Goal: Transaction & Acquisition: Purchase product/service

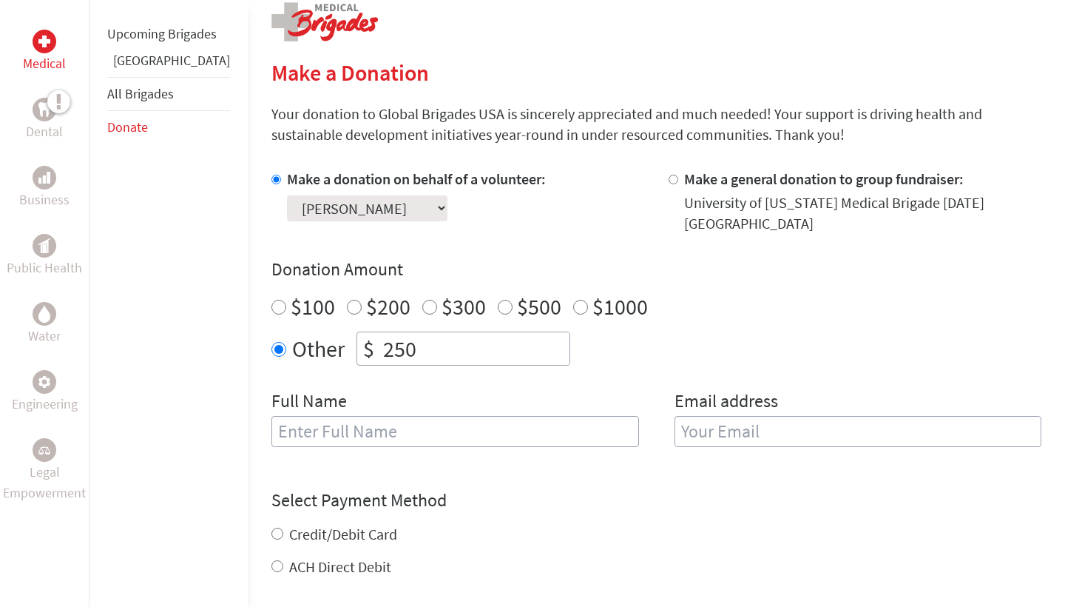
scroll to position [311, 0]
type input "[PERSON_NAME]"
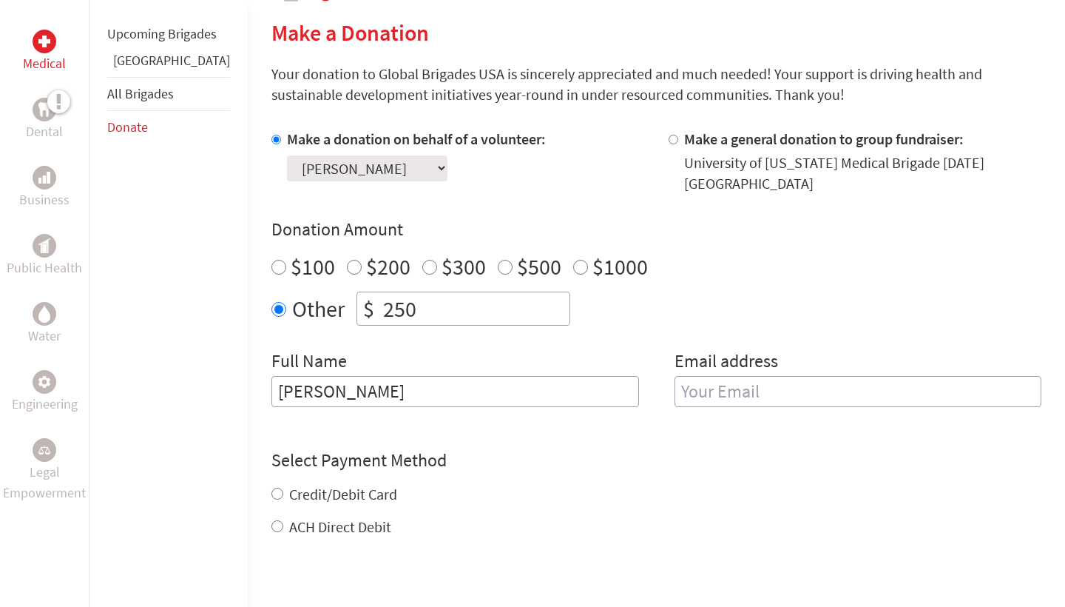
scroll to position [396, 0]
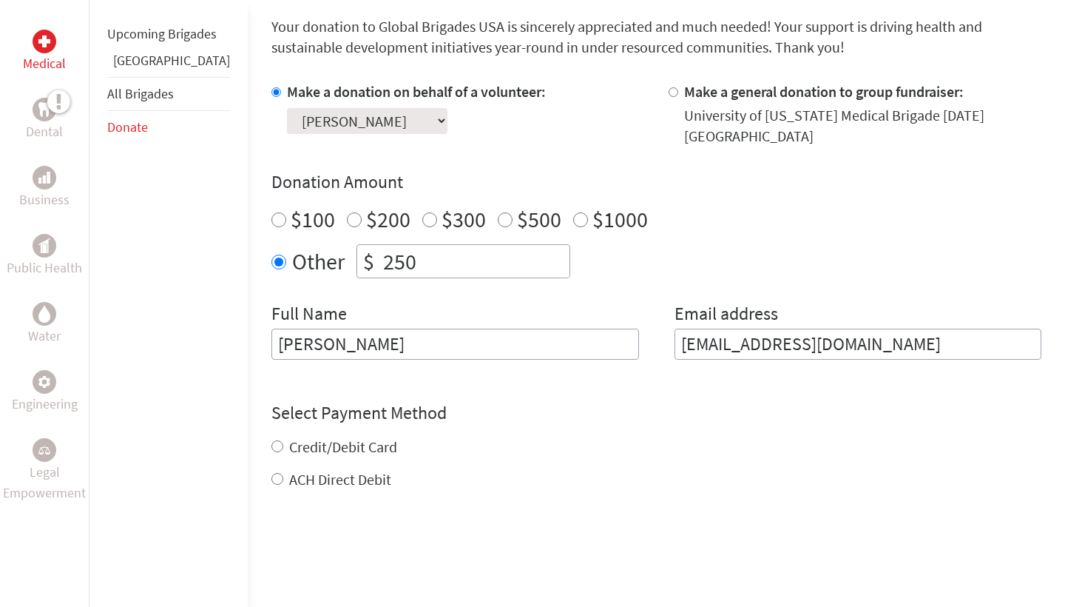
type input "[EMAIL_ADDRESS][DOMAIN_NAME]"
click at [271, 465] on form "Make a donation on behalf of a volunteer: Select a volunteer... [PERSON_NAME] […" at bounding box center [656, 374] width 770 height 587
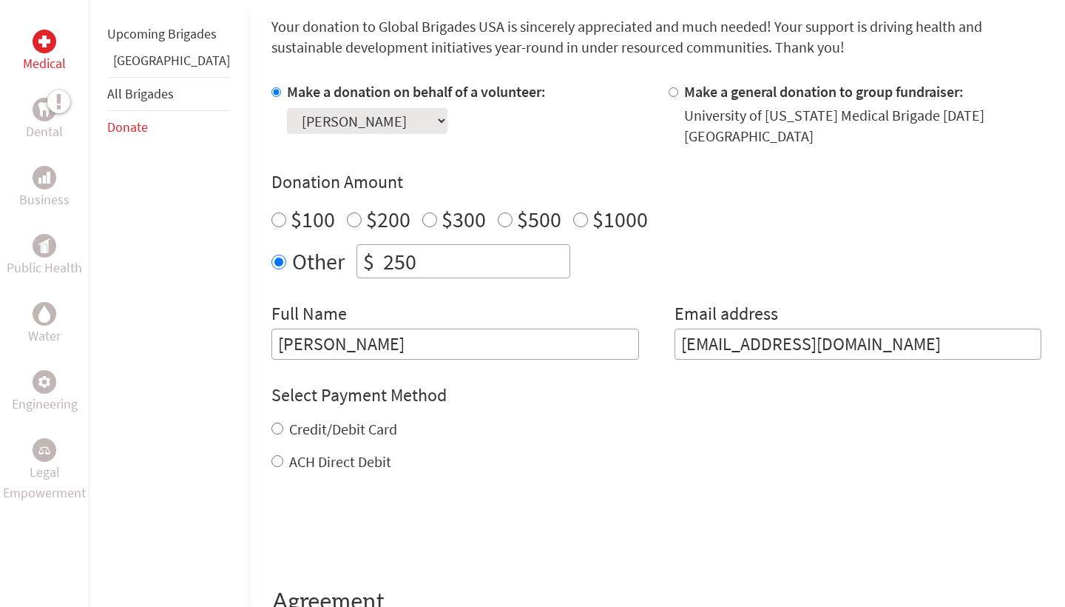
click at [289, 452] on label "ACH Direct Debit" at bounding box center [340, 461] width 102 height 18
click at [271, 455] on input "ACH Direct Debit" at bounding box center [277, 461] width 12 height 12
radio input "true"
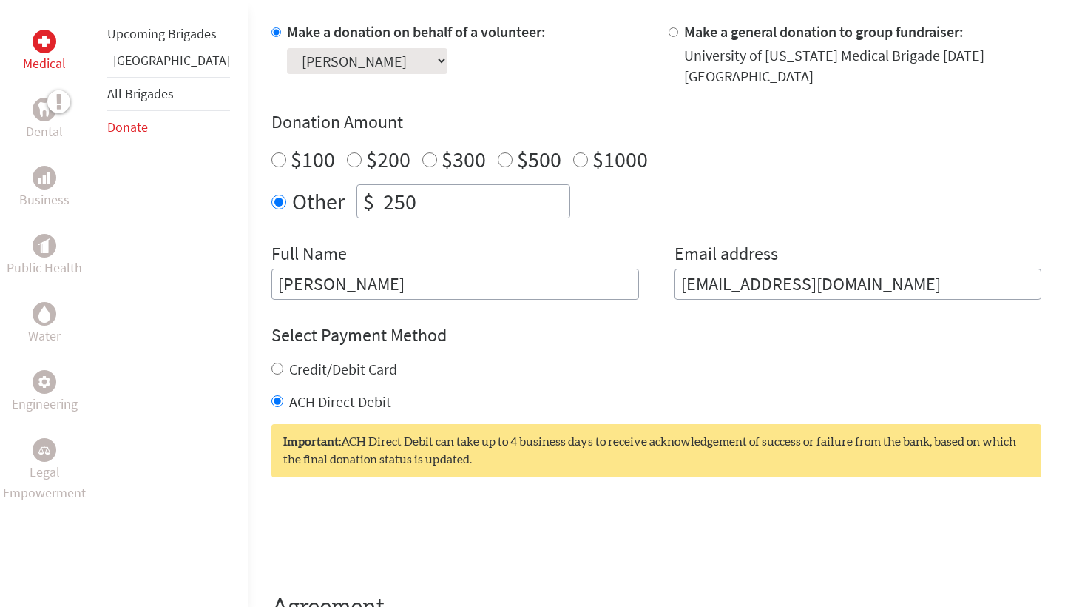
scroll to position [547, 0]
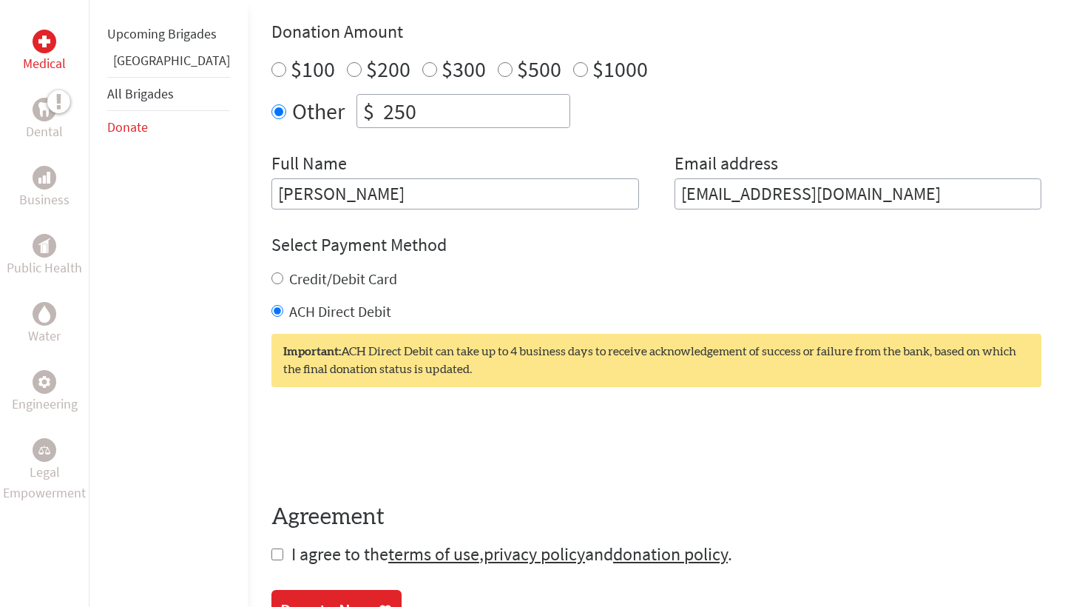
click at [271, 548] on input "checkbox" at bounding box center [277, 554] width 12 height 12
checkbox input "true"
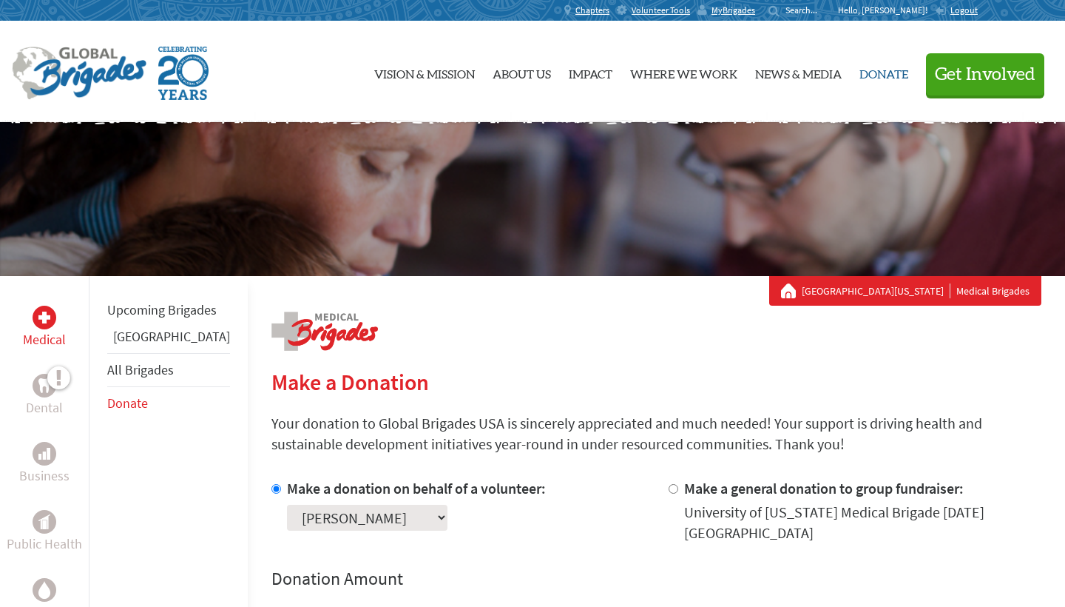
scroll to position [0, 0]
click at [755, 10] on span "MyBrigades" at bounding box center [734, 10] width 44 height 12
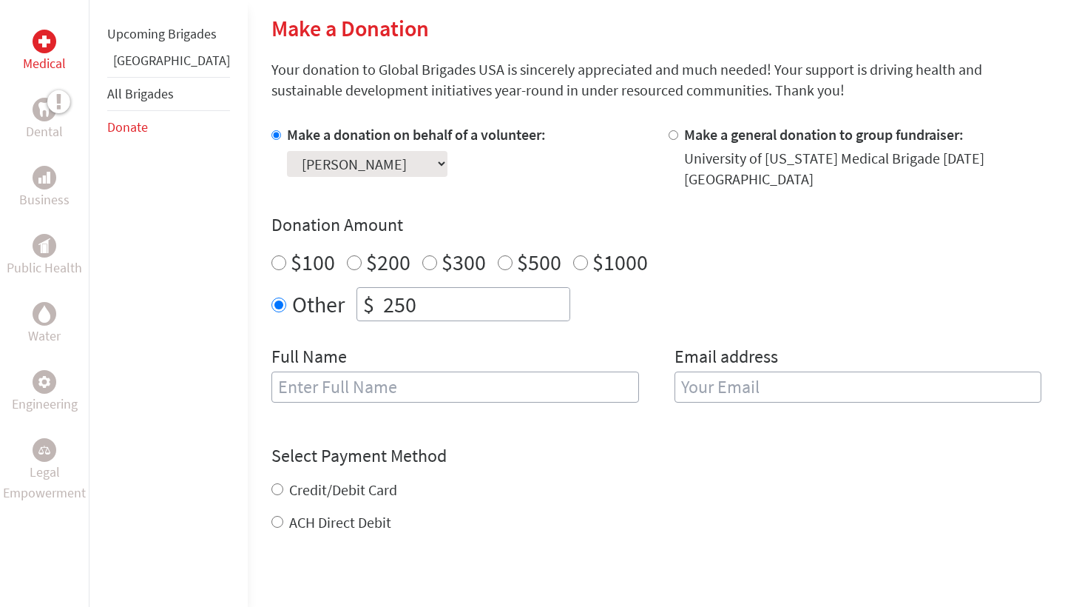
scroll to position [378, 0]
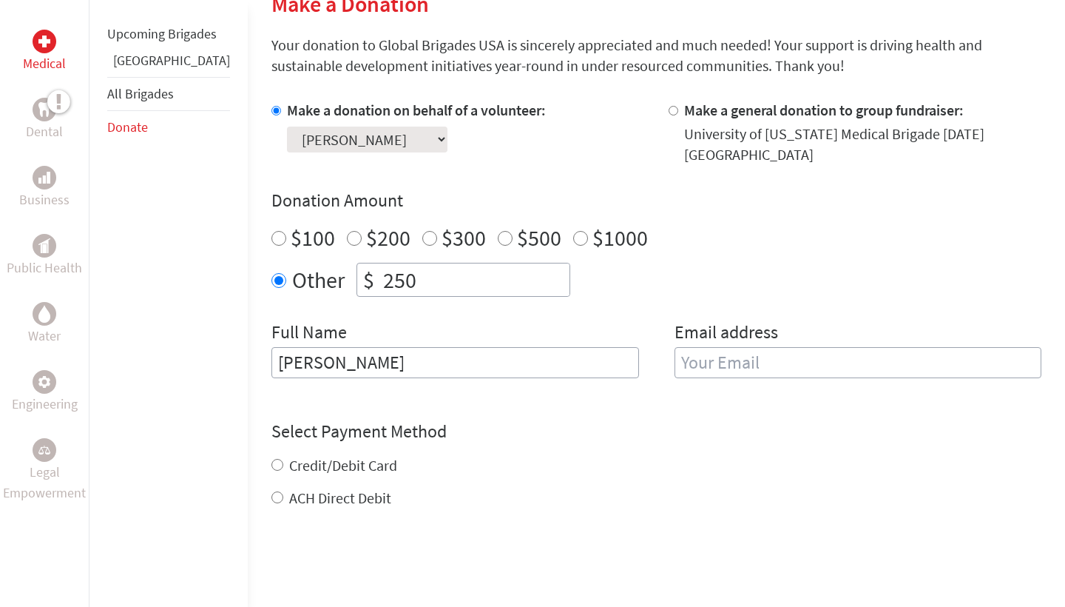
type input "[PERSON_NAME]"
type input "[EMAIL_ADDRESS][DOMAIN_NAME]"
click at [273, 477] on form "Make a donation on behalf of a volunteer: Select a volunteer... [PERSON_NAME] […" at bounding box center [656, 393] width 770 height 587
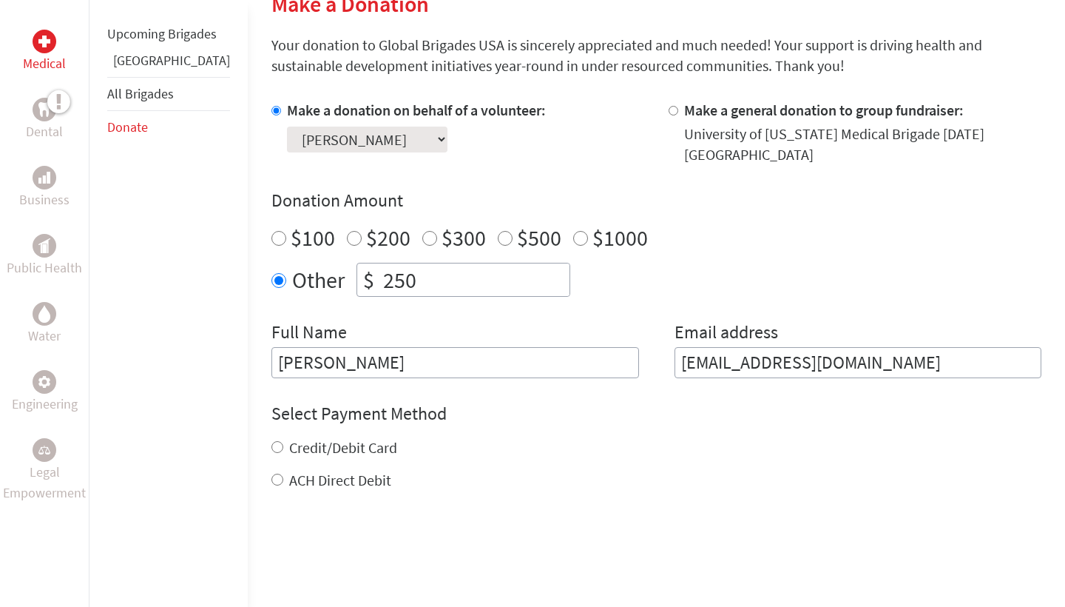
click at [271, 473] on input "ACH Direct Debit" at bounding box center [277, 479] width 12 height 12
radio input "true"
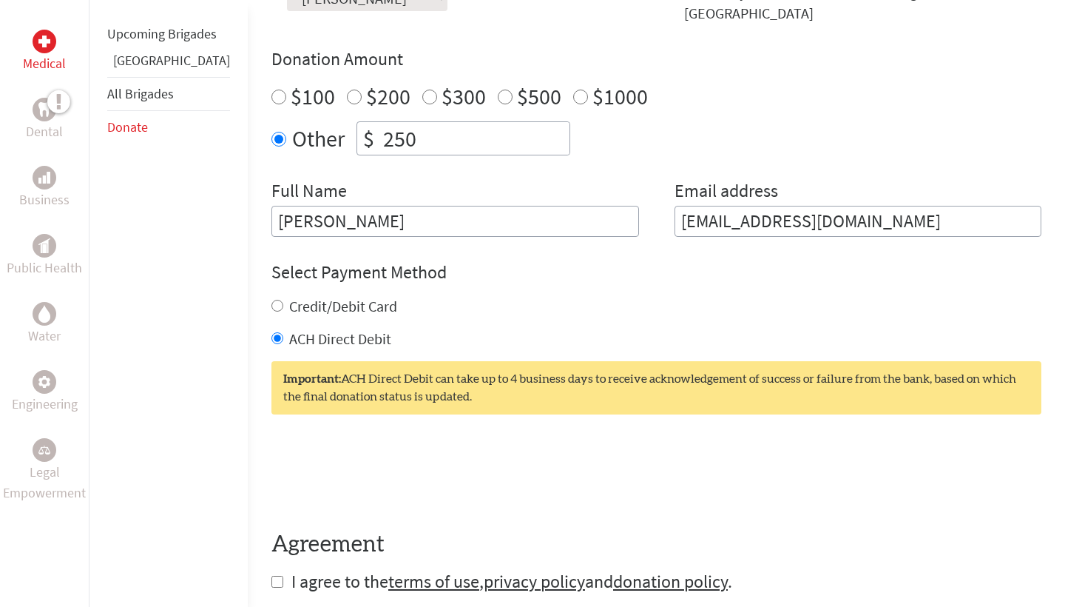
scroll to position [570, 0]
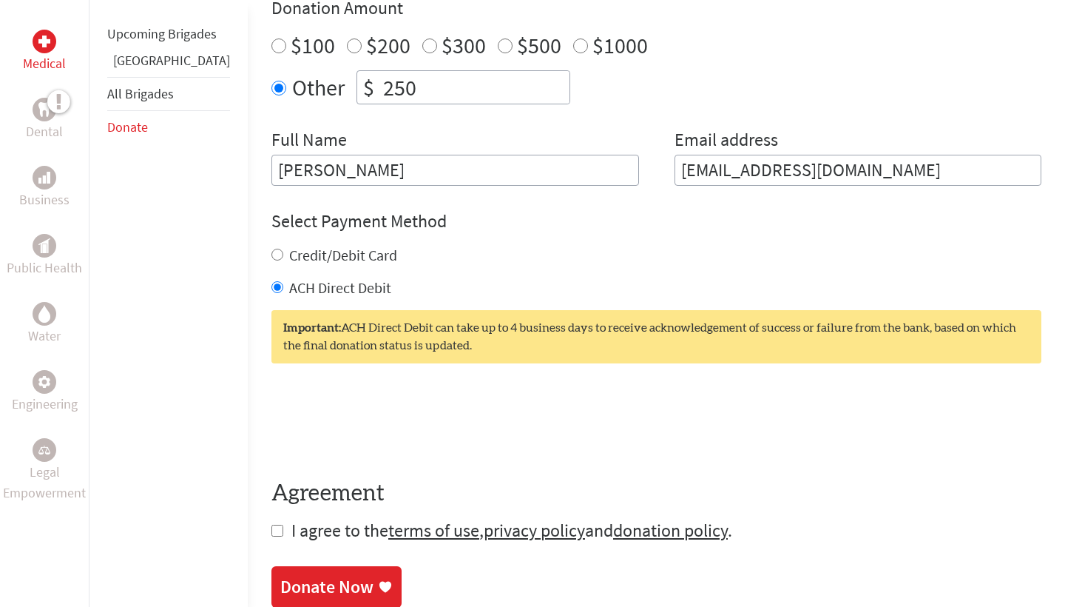
click at [271, 524] on input "checkbox" at bounding box center [277, 530] width 12 height 12
checkbox input "true"
click at [286, 576] on div "Donate Now" at bounding box center [326, 588] width 93 height 24
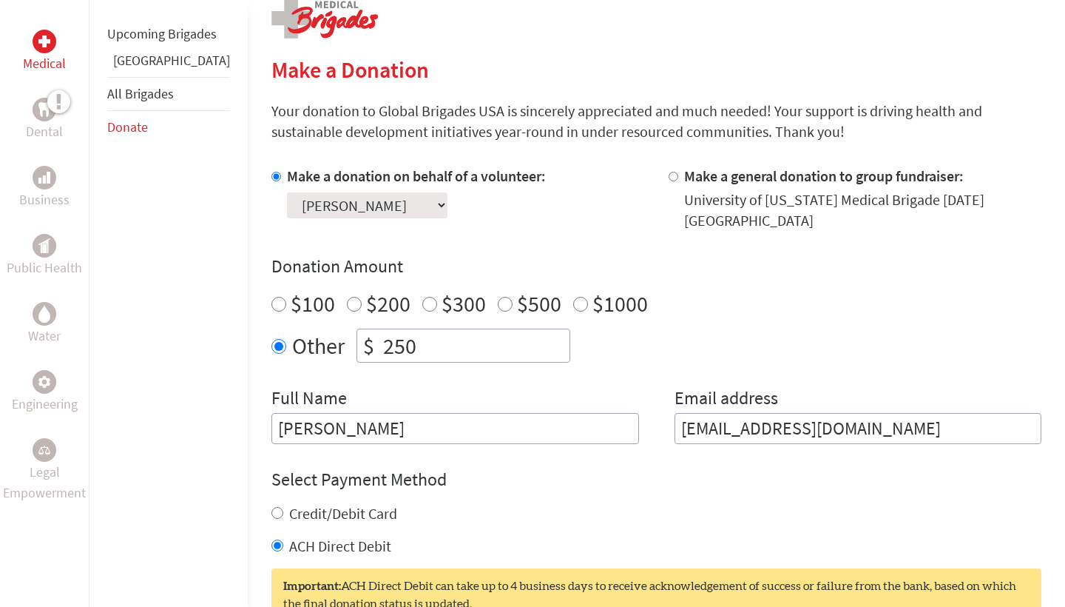
scroll to position [317, 0]
